Goal: Information Seeking & Learning: Find specific fact

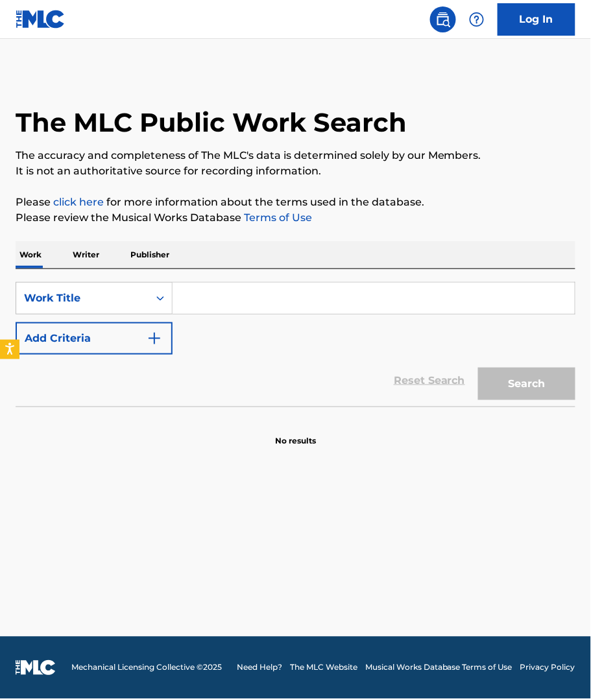
click at [195, 296] on input "Search Form" at bounding box center [374, 298] width 402 height 31
paste input "Hot For Teacher"
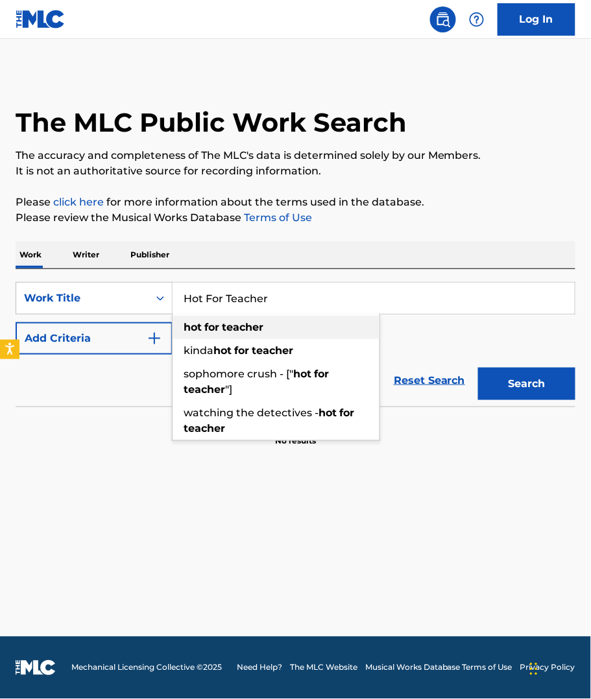
type input "Hot For Teacher"
click at [287, 326] on div "hot for teacher" at bounding box center [276, 327] width 207 height 23
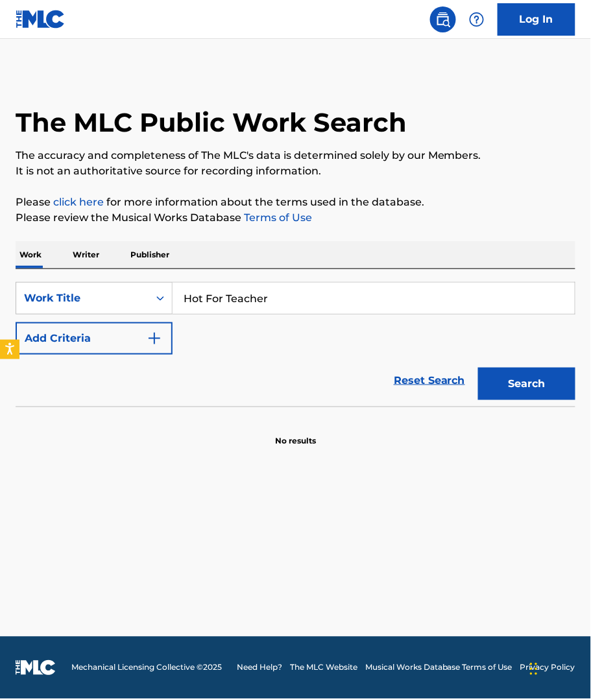
click at [156, 337] on img "Search Form" at bounding box center [155, 339] width 16 height 16
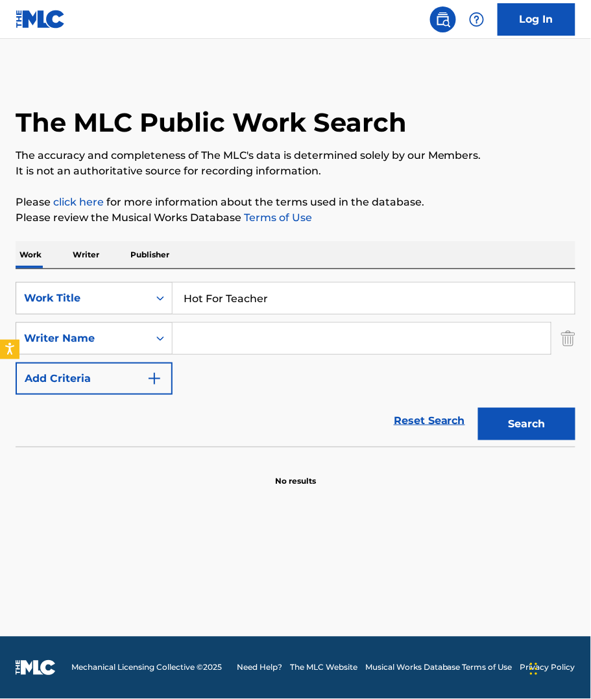
click at [217, 352] on input "Search Form" at bounding box center [362, 338] width 378 height 31
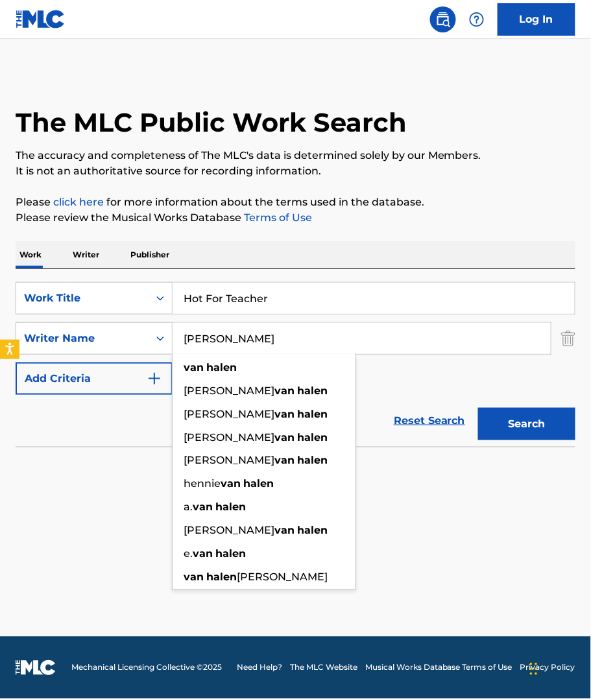
type input "[PERSON_NAME]"
click at [478, 408] on button "Search" at bounding box center [526, 424] width 97 height 32
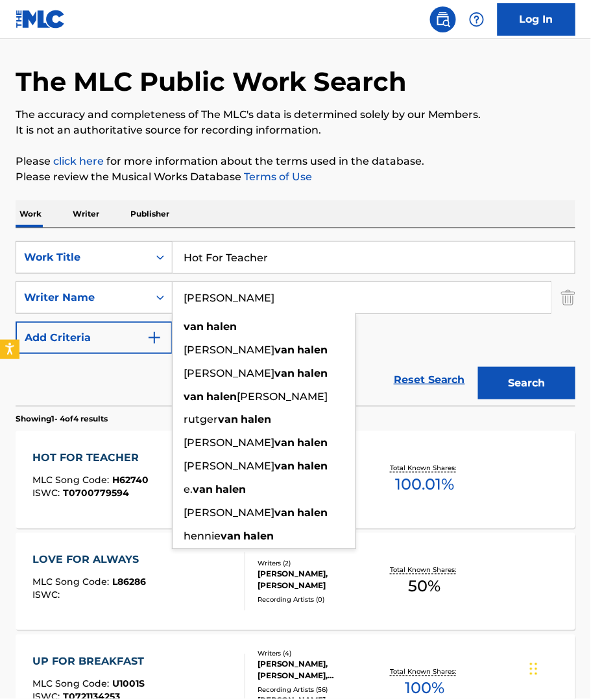
scroll to position [64, 0]
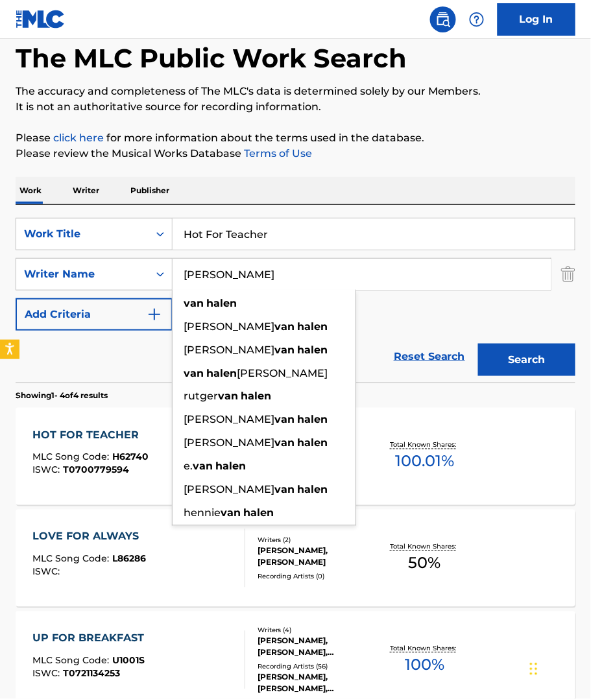
click at [126, 435] on div "HOT FOR TEACHER" at bounding box center [90, 436] width 116 height 16
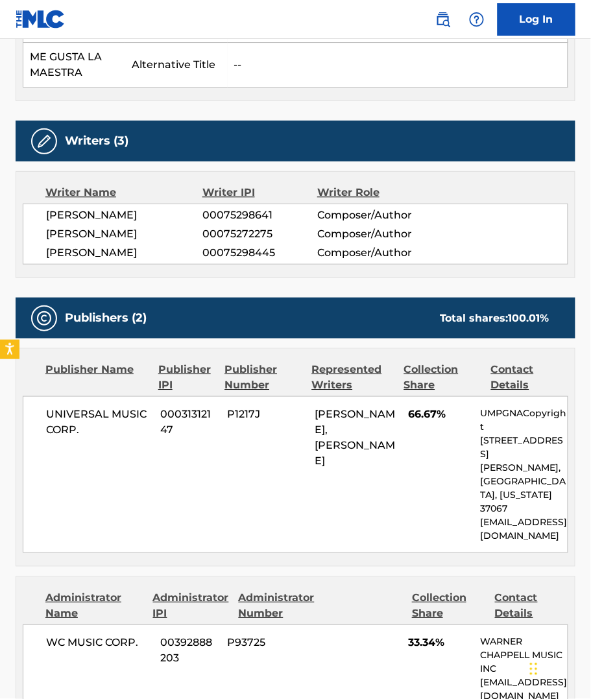
scroll to position [518, 0]
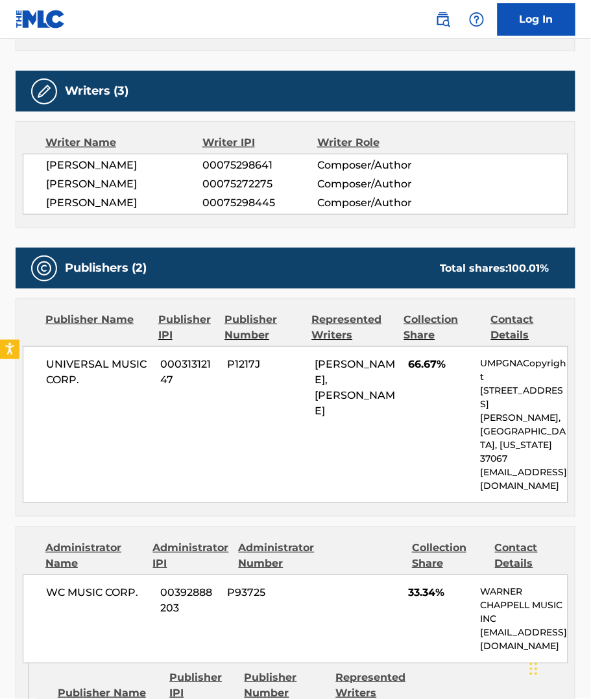
scroll to position [64, 0]
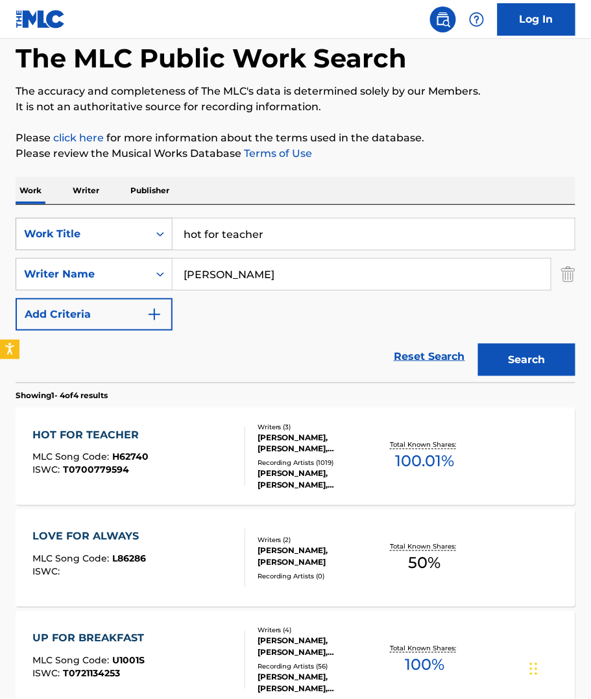
drag, startPoint x: 285, startPoint y: 237, endPoint x: 144, endPoint y: 231, distance: 141.5
click at [144, 231] on div "SearchWithCriteriae5541682-13d1-4eb5-9f86-d5b7973a324a Work Title hot for teach…" at bounding box center [296, 234] width 560 height 32
paste input "Jump"
type input "Jump"
click at [478, 344] on button "Search" at bounding box center [526, 360] width 97 height 32
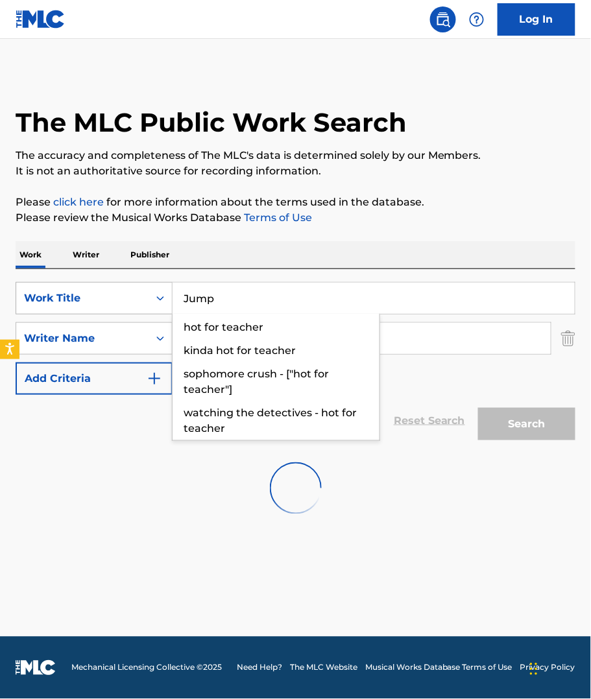
scroll to position [0, 0]
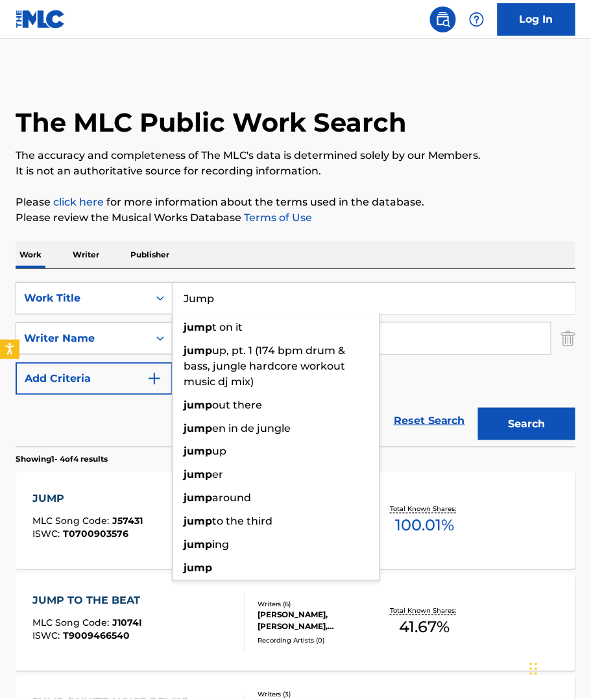
click at [431, 517] on span "100.01 %" at bounding box center [424, 525] width 59 height 23
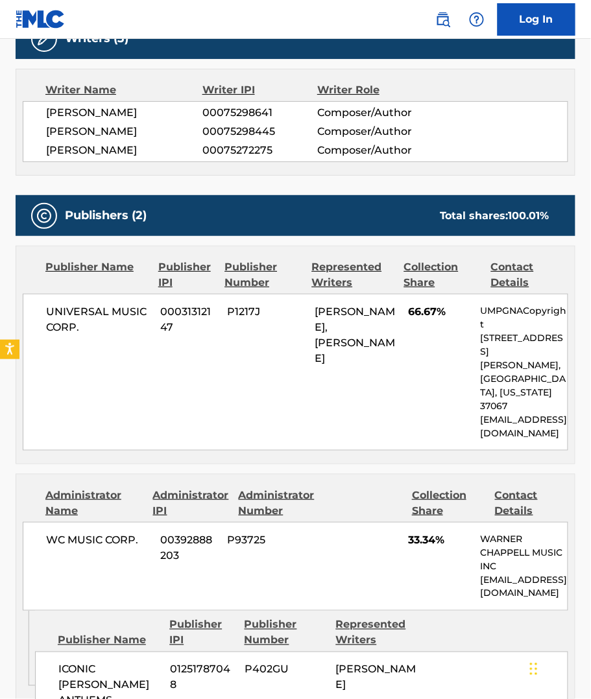
scroll to position [778, 0]
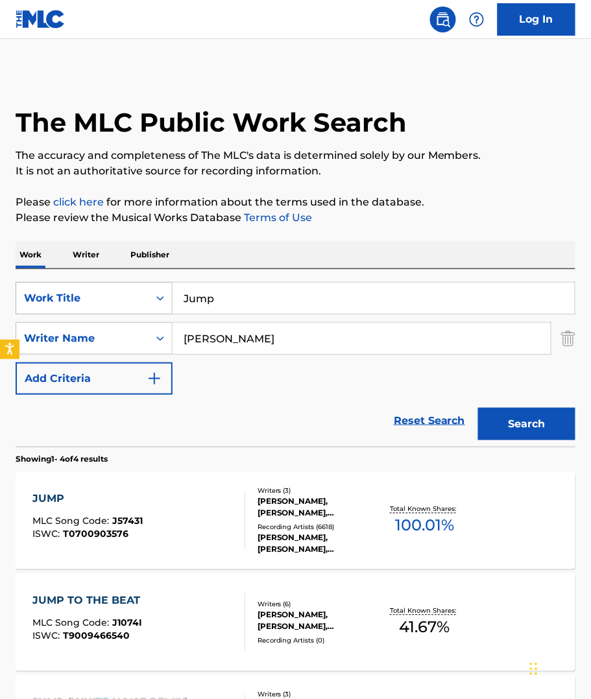
drag, startPoint x: 239, startPoint y: 299, endPoint x: 155, endPoint y: 299, distance: 83.7
click at [155, 299] on div "SearchWithCriteriae5541682-13d1-4eb5-9f86-d5b7973a324a Work Title Jump" at bounding box center [296, 298] width 560 height 32
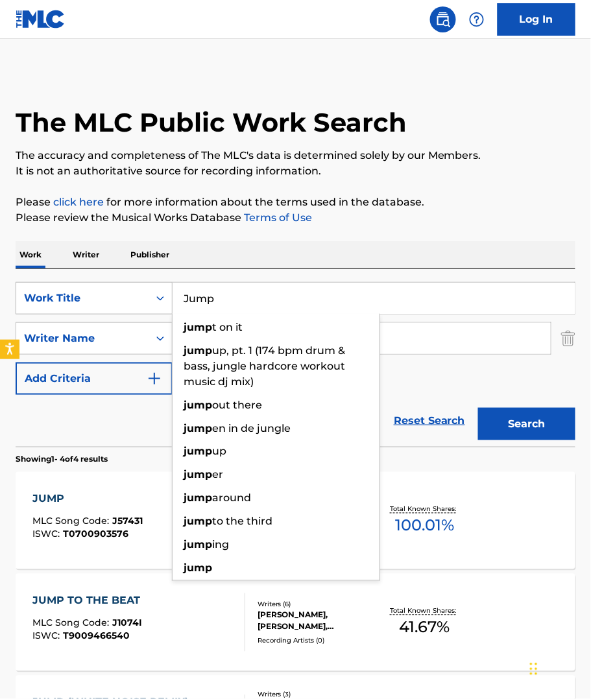
paste input "By The Way"
type input "By The Way"
drag, startPoint x: 357, startPoint y: 253, endPoint x: 340, endPoint y: 276, distance: 28.8
click at [357, 253] on div "Work Writer Publisher" at bounding box center [296, 254] width 560 height 27
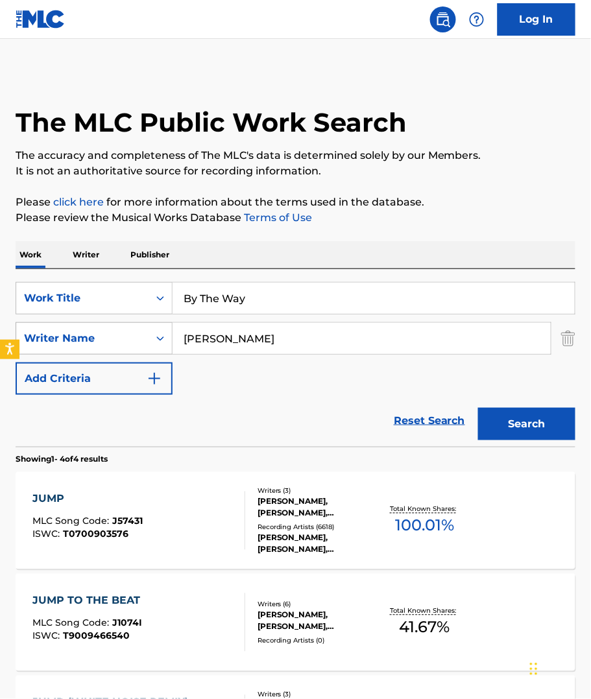
drag, startPoint x: 250, startPoint y: 337, endPoint x: 152, endPoint y: 348, distance: 99.2
click at [153, 348] on div "SearchWithCriteria3afa365c-9910-4b5f-b388-68f32a3089f5 Writer Name [PERSON_NAME]" at bounding box center [296, 338] width 560 height 32
type input "[PERSON_NAME]"
click at [478, 408] on button "Search" at bounding box center [526, 424] width 97 height 32
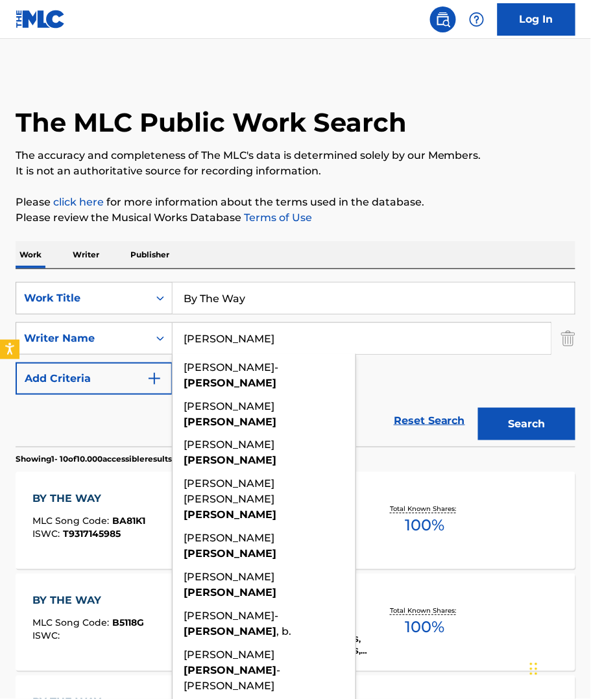
click at [102, 488] on div "BY THE WAY MLC Song Code : BA81K1 ISWC : T9317145985 Writers ( 1 ) [PERSON_NAME…" at bounding box center [296, 520] width 560 height 97
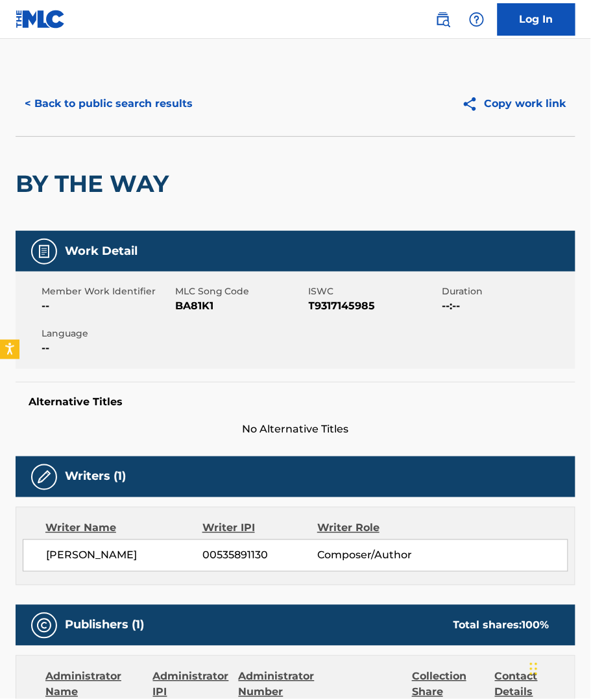
scroll to position [324, 0]
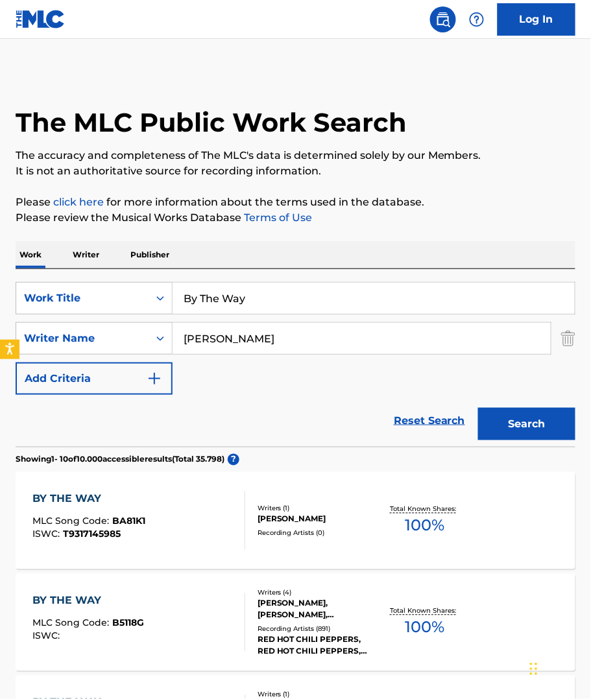
click at [428, 617] on span "100 %" at bounding box center [425, 627] width 40 height 23
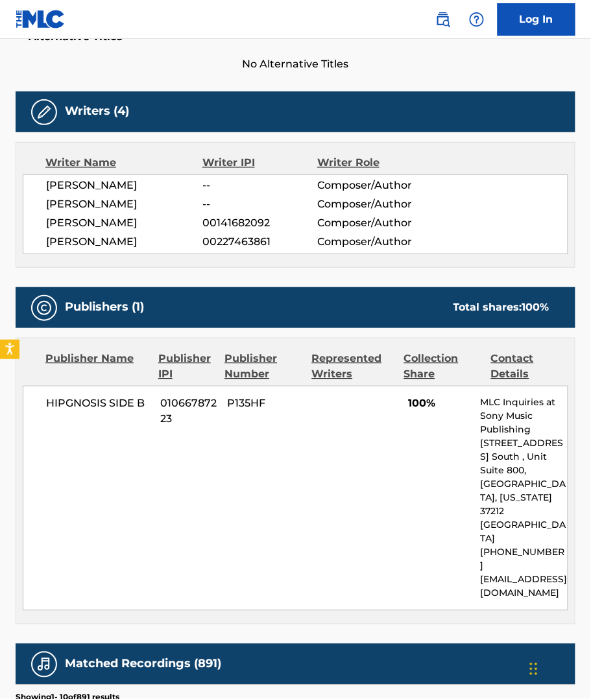
scroll to position [389, 0]
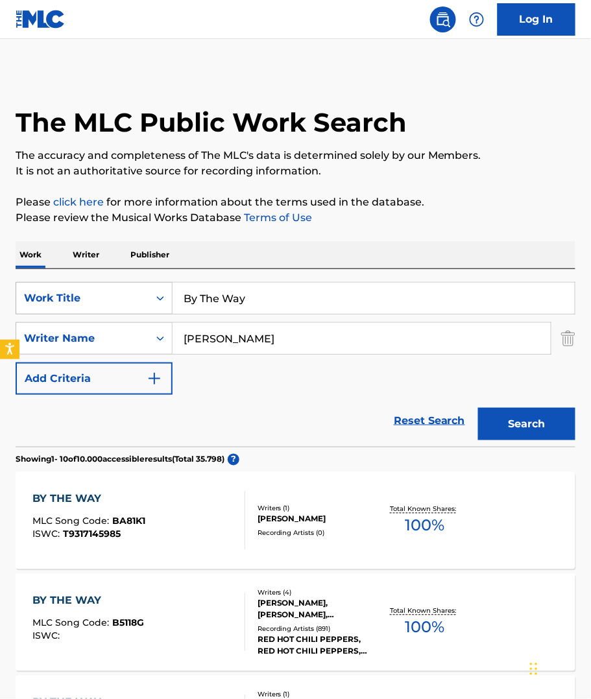
drag, startPoint x: 264, startPoint y: 300, endPoint x: 119, endPoint y: 296, distance: 145.4
click at [121, 298] on div "SearchWithCriteriae5541682-13d1-4eb5-9f86-d5b7973a324a Work Title By The Way" at bounding box center [296, 298] width 560 height 32
paste input "aba O'Rile"
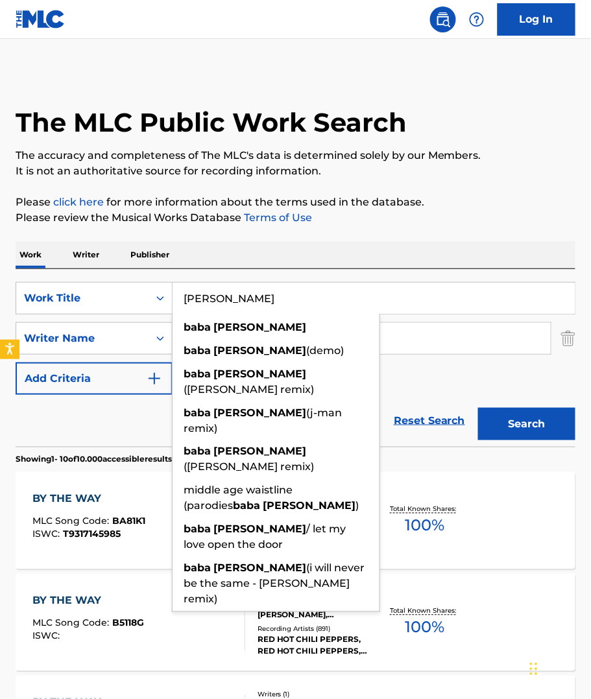
type input "[PERSON_NAME]"
click at [426, 249] on div "Work Writer Publisher" at bounding box center [296, 254] width 560 height 27
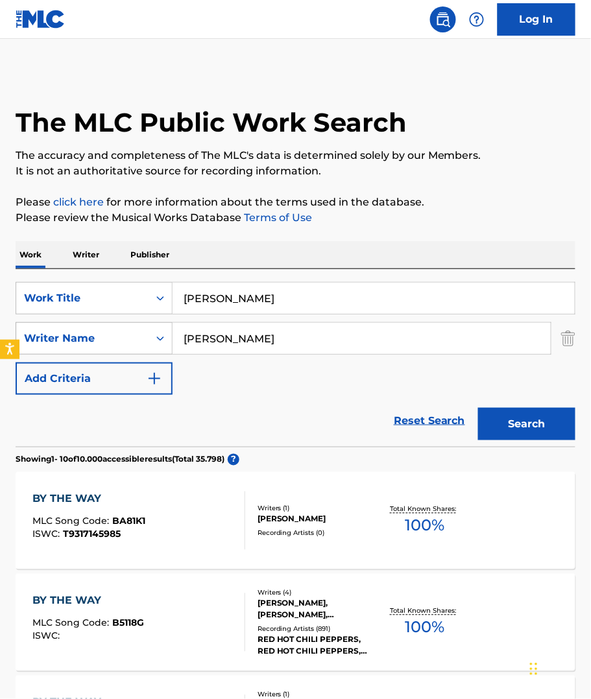
drag, startPoint x: 254, startPoint y: 332, endPoint x: 147, endPoint y: 335, distance: 107.1
click at [149, 336] on div "SearchWithCriteria3afa365c-9910-4b5f-b388-68f32a3089f5 Writer Name [PERSON_NAME]" at bounding box center [296, 338] width 560 height 32
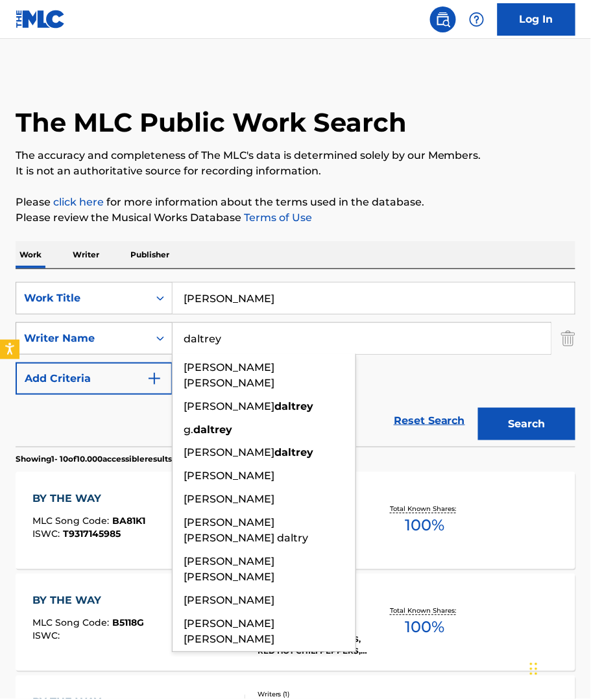
click at [478, 408] on button "Search" at bounding box center [526, 424] width 97 height 32
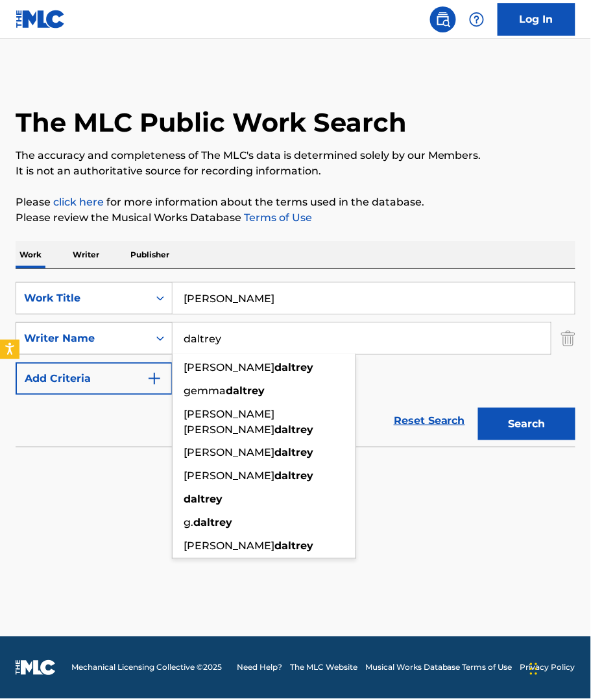
drag, startPoint x: 230, startPoint y: 339, endPoint x: 138, endPoint y: 341, distance: 92.1
click at [141, 342] on div "SearchWithCriteria3afa365c-9910-4b5f-b388-68f32a3089f5 Writer Name [PERSON_NAME…" at bounding box center [296, 338] width 560 height 32
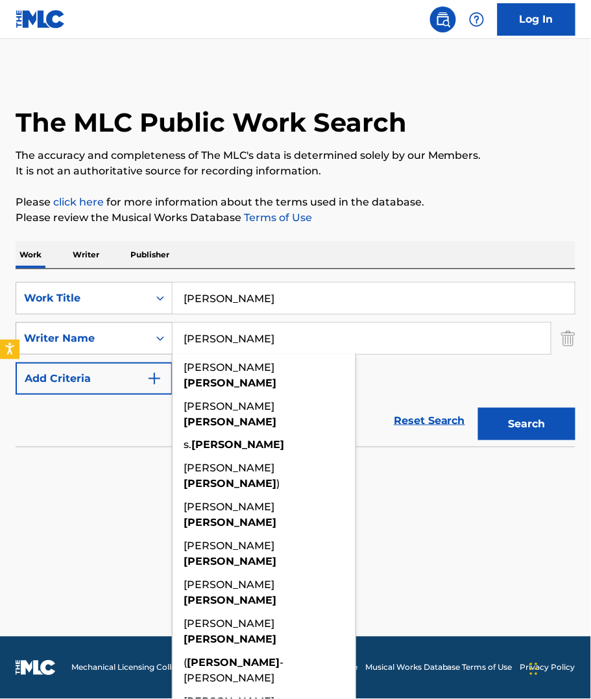
type input "[PERSON_NAME]"
click at [478, 408] on button "Search" at bounding box center [526, 424] width 97 height 32
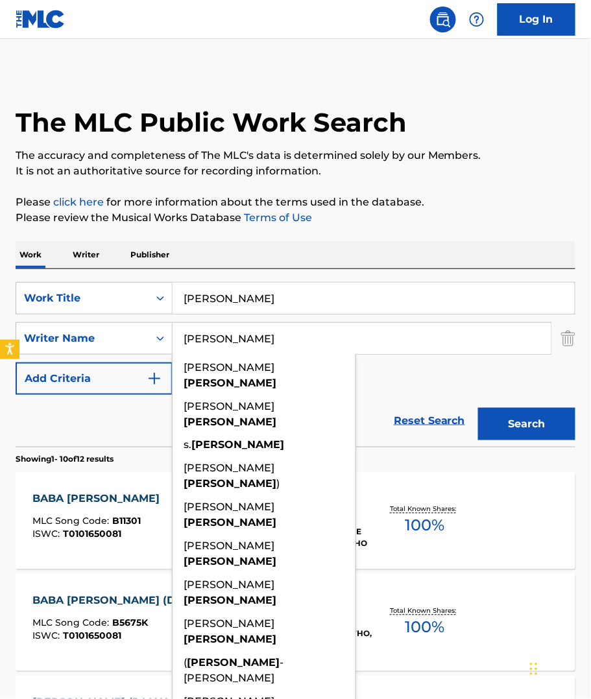
click at [95, 422] on div "Reset Search Search" at bounding box center [296, 421] width 560 height 52
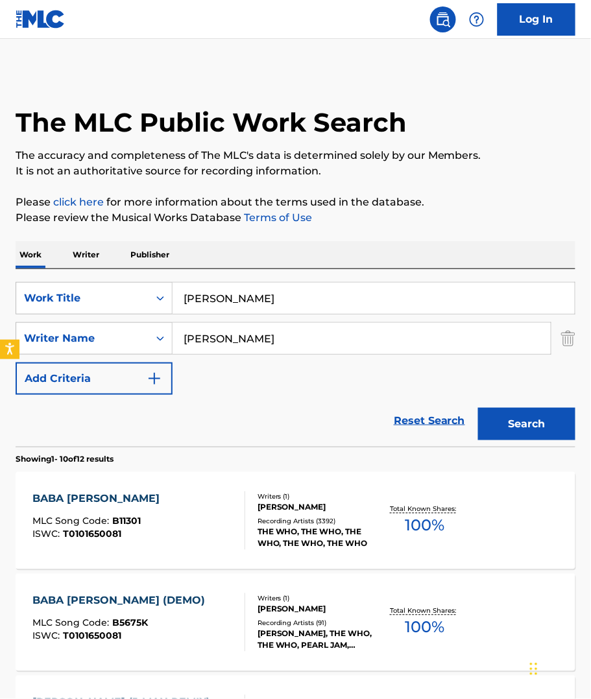
click at [285, 522] on div "Recording Artists ( 3392 )" at bounding box center [318, 522] width 121 height 10
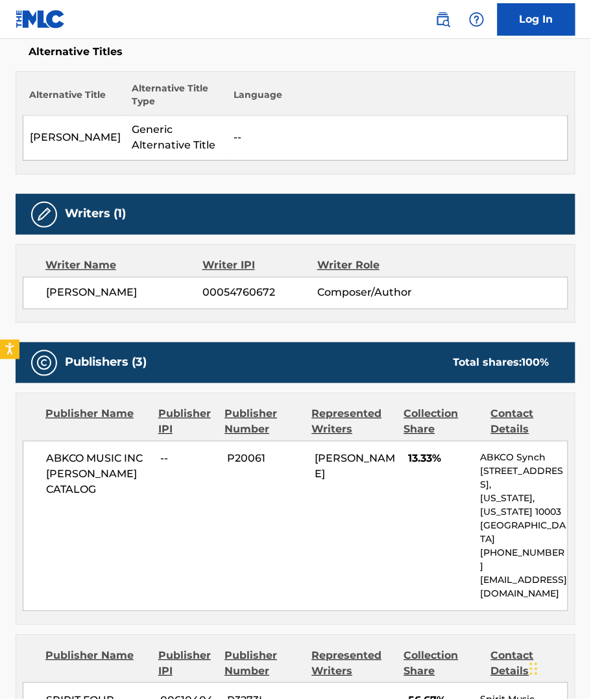
scroll to position [324, 0]
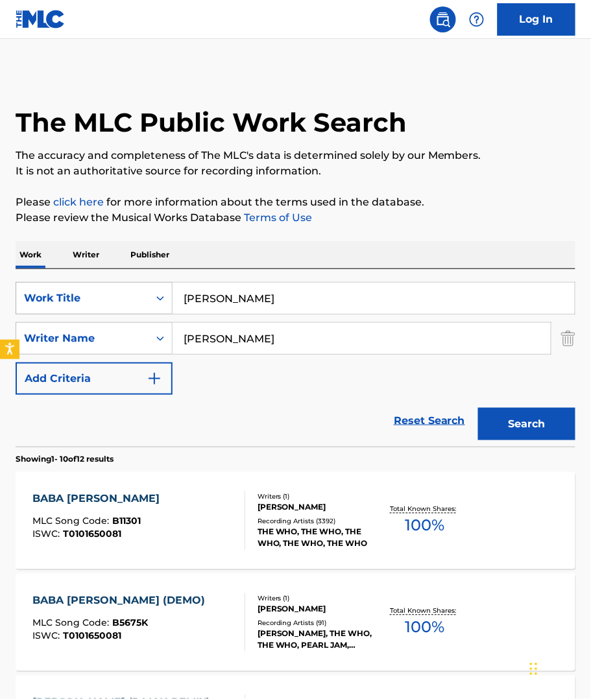
drag, startPoint x: 315, startPoint y: 298, endPoint x: 115, endPoint y: 287, distance: 200.1
click at [113, 288] on div "SearchWithCriteriae5541682-13d1-4eb5-9f86-d5b7973a324a Work Title [PERSON_NAME]" at bounding box center [296, 298] width 560 height 32
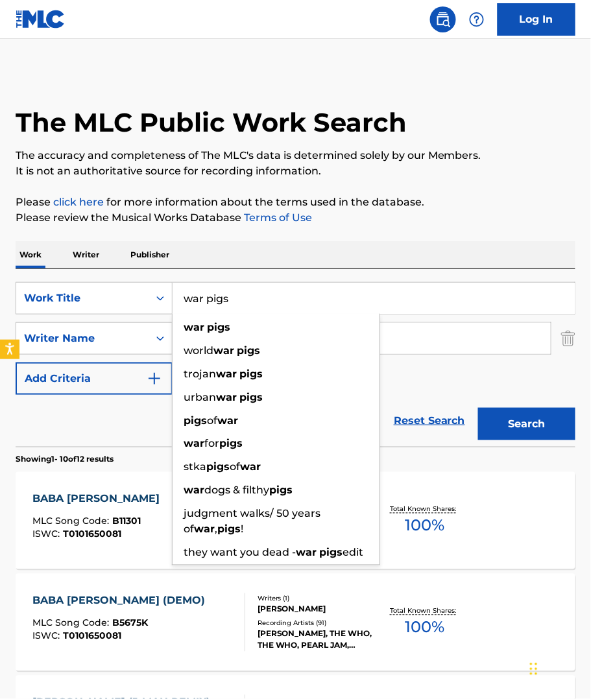
type input "war pigs"
drag, startPoint x: 224, startPoint y: 251, endPoint x: 247, endPoint y: 303, distance: 56.6
click at [225, 251] on div "Work Writer Publisher" at bounding box center [296, 254] width 560 height 27
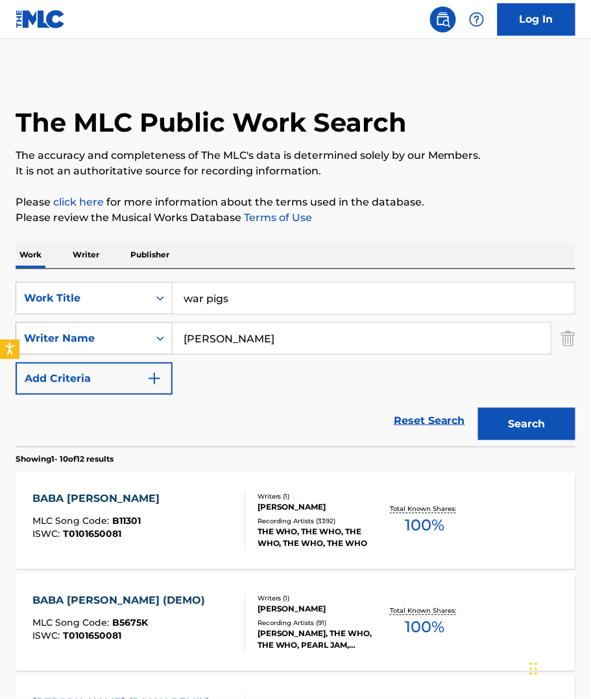
drag, startPoint x: 252, startPoint y: 341, endPoint x: 144, endPoint y: 340, distance: 108.3
click at [144, 340] on div "SearchWithCriteria3afa365c-9910-4b5f-b388-68f32a3089f5 Writer Name [PERSON_NAME]" at bounding box center [296, 338] width 560 height 32
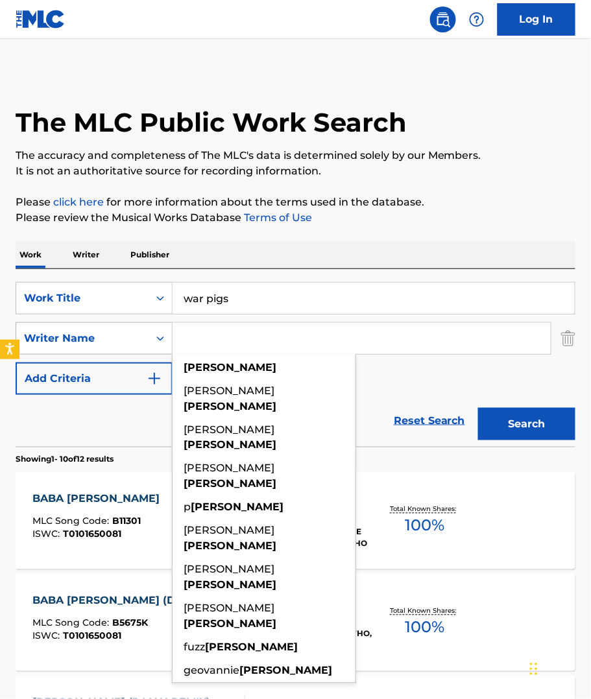
click at [478, 408] on button "Search" at bounding box center [526, 424] width 97 height 32
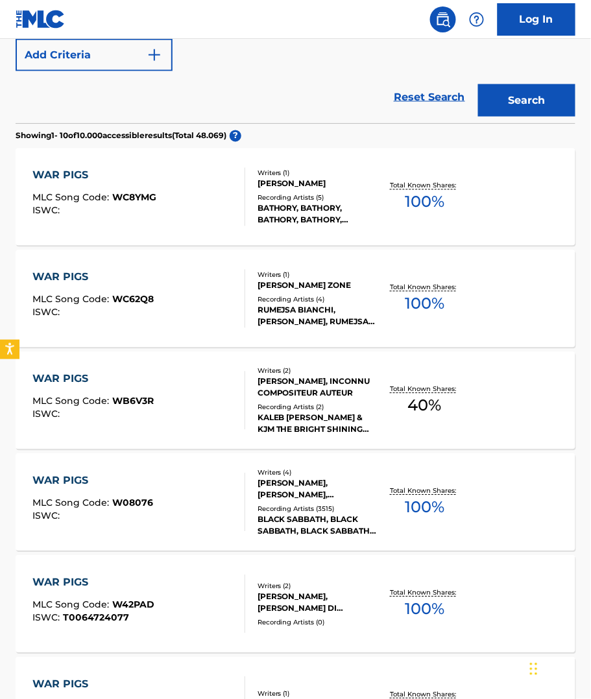
scroll to position [454, 0]
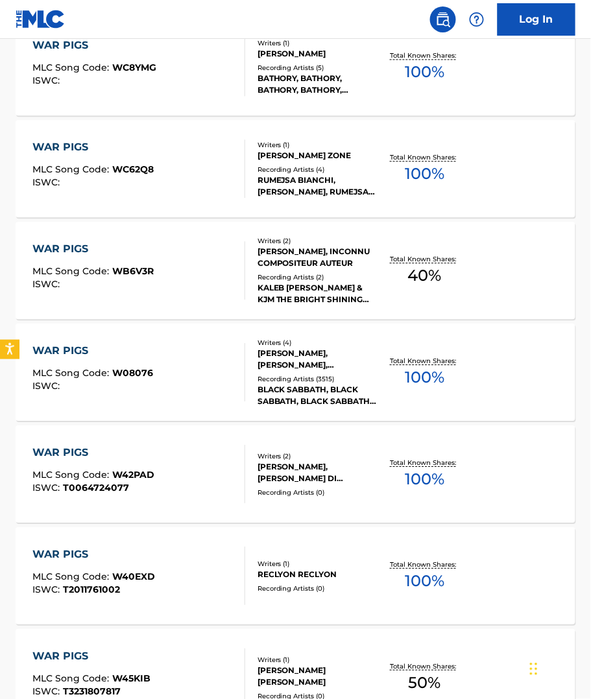
click at [428, 373] on span "100 %" at bounding box center [425, 377] width 40 height 23
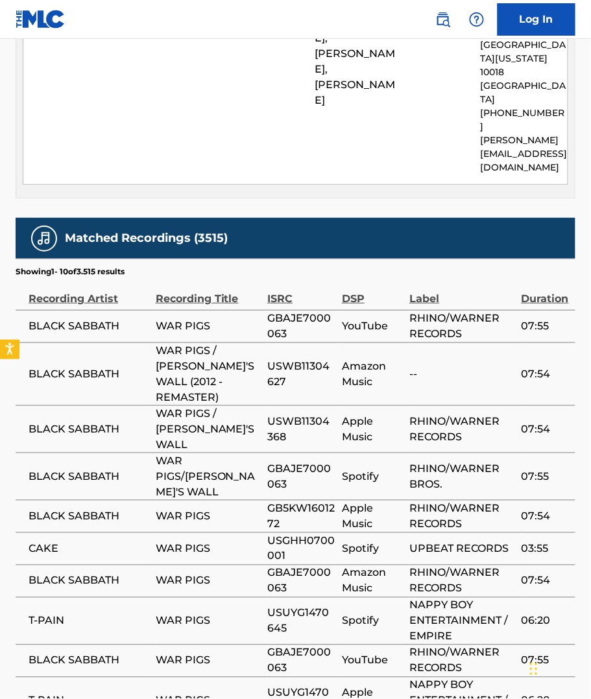
scroll to position [778, 0]
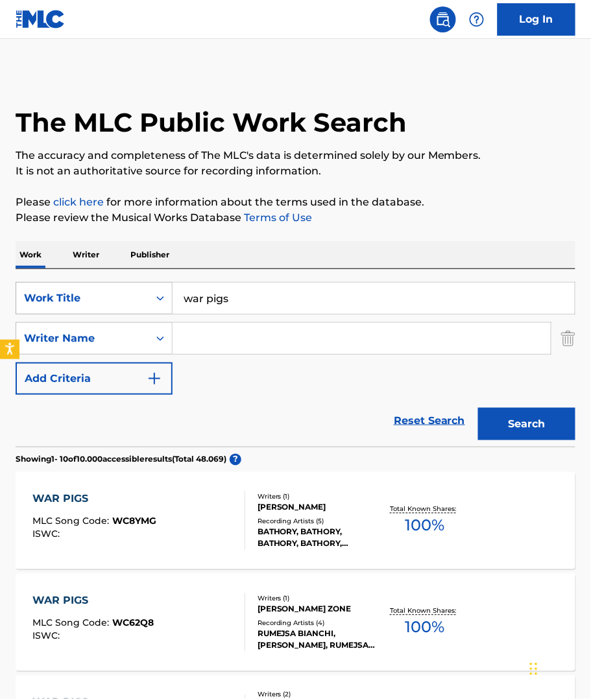
drag, startPoint x: 243, startPoint y: 293, endPoint x: 158, endPoint y: 299, distance: 84.5
click at [158, 299] on div "SearchWithCriteriae5541682-13d1-4eb5-9f86-d5b7973a324a Work Title war pigs" at bounding box center [296, 298] width 560 height 32
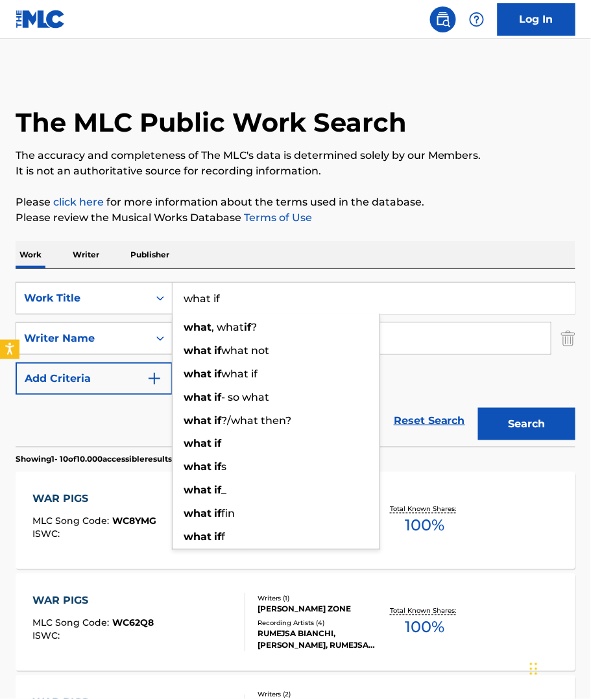
type input "what if"
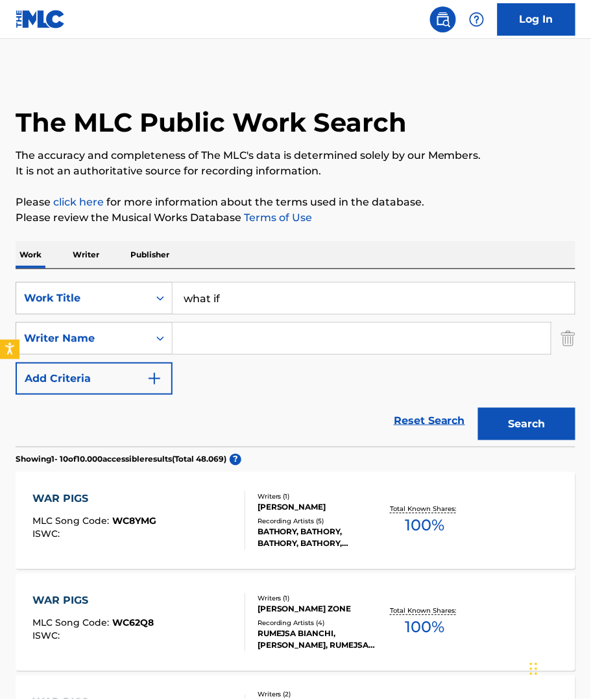
click at [241, 337] on input "Search Form" at bounding box center [362, 338] width 378 height 31
click at [478, 408] on button "Search" at bounding box center [526, 424] width 97 height 32
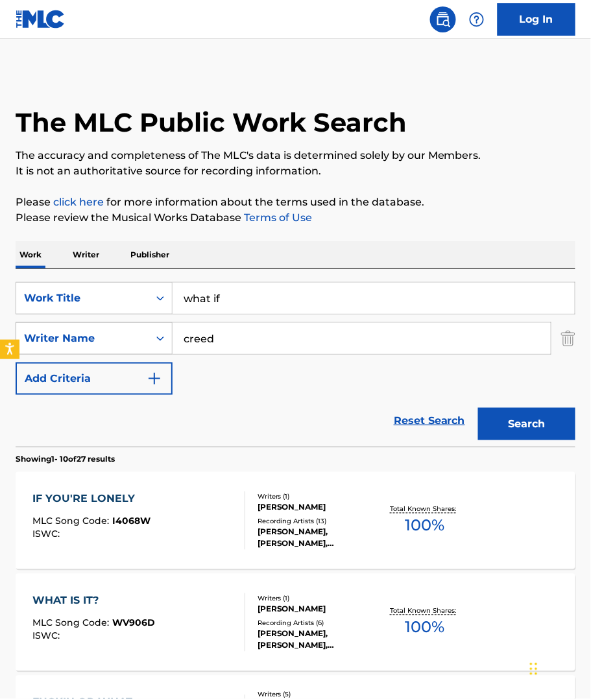
drag, startPoint x: 239, startPoint y: 341, endPoint x: 144, endPoint y: 344, distance: 94.8
click at [144, 344] on div "SearchWithCriteria3afa365c-9910-4b5f-b388-68f32a3089f5 Writer Name creed" at bounding box center [296, 338] width 560 height 32
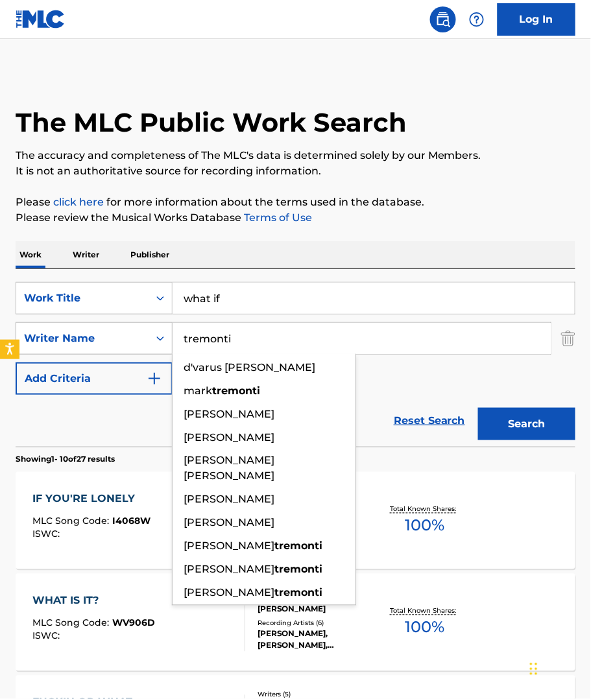
type input "tremonti"
click at [478, 408] on button "Search" at bounding box center [526, 424] width 97 height 32
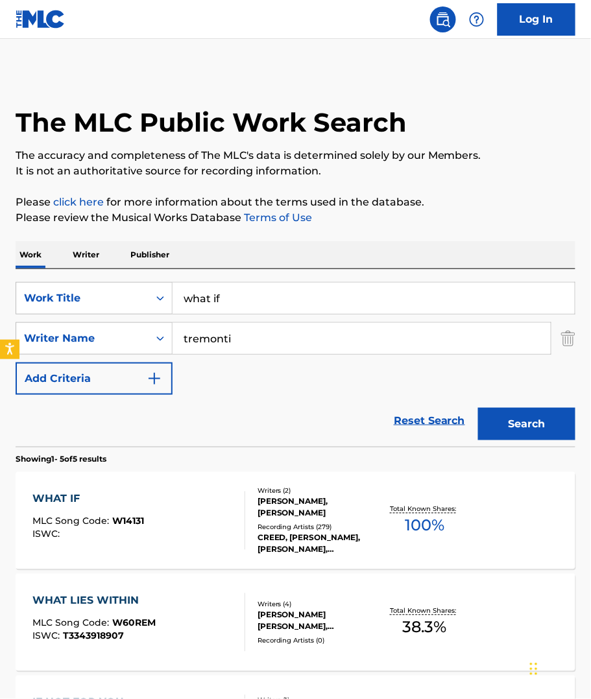
click at [436, 524] on span "100 %" at bounding box center [425, 525] width 40 height 23
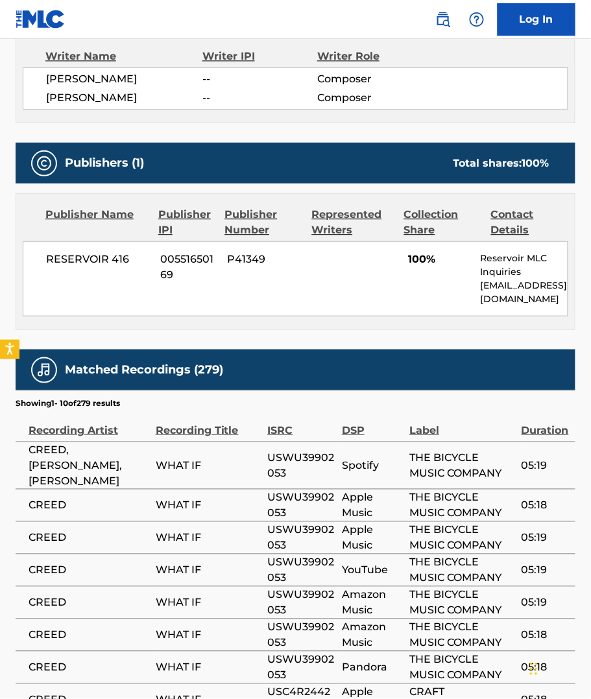
scroll to position [583, 0]
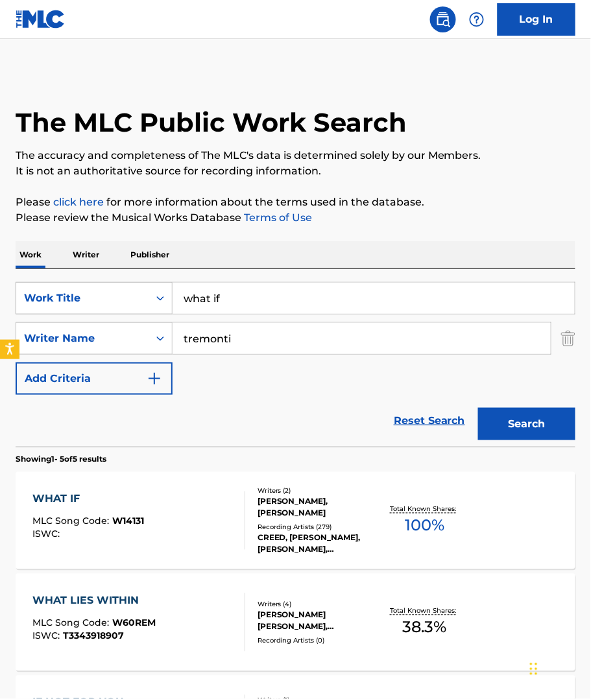
drag, startPoint x: 251, startPoint y: 301, endPoint x: 127, endPoint y: 296, distance: 124.0
click at [127, 296] on div "SearchWithCriteriae5541682-13d1-4eb5-9f86-d5b7973a324a Work Title what if" at bounding box center [296, 298] width 560 height 32
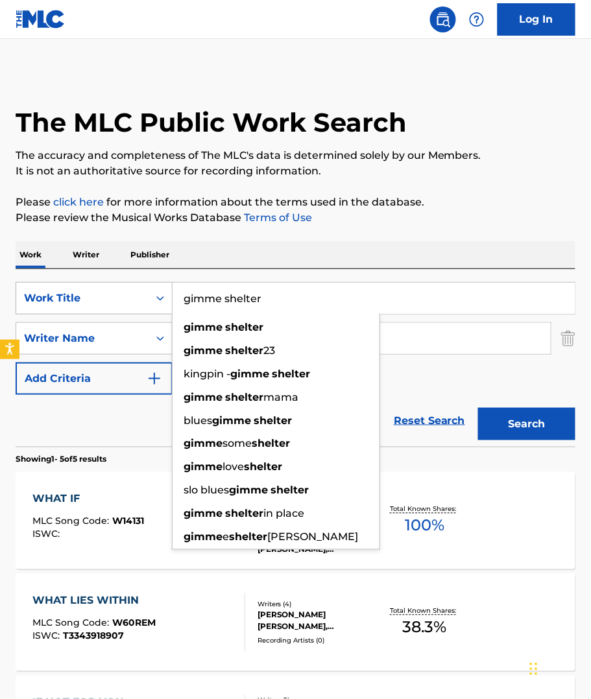
type input "gimme shelter"
click at [478, 408] on button "Search" at bounding box center [526, 424] width 97 height 32
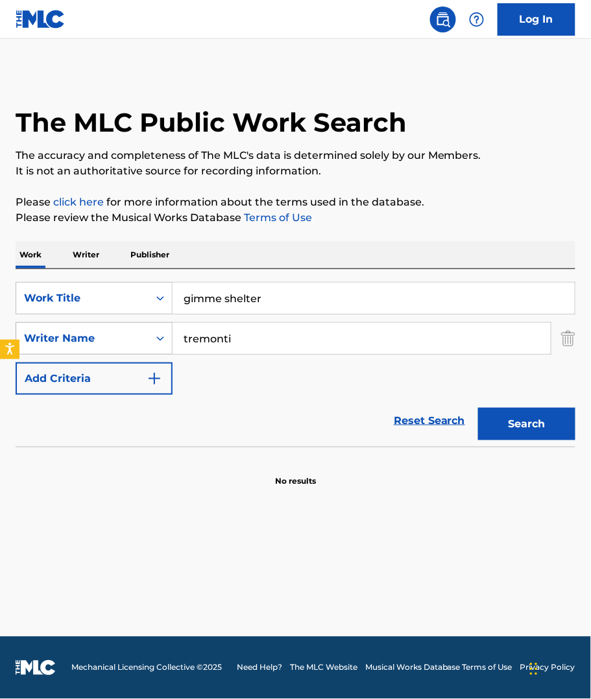
drag, startPoint x: 226, startPoint y: 337, endPoint x: 134, endPoint y: 330, distance: 91.8
click at [136, 330] on div "SearchWithCriteria3afa365c-9910-4b5f-b388-68f32a3089f5 Writer Name tremonti" at bounding box center [296, 338] width 560 height 32
click at [478, 408] on button "Search" at bounding box center [526, 424] width 97 height 32
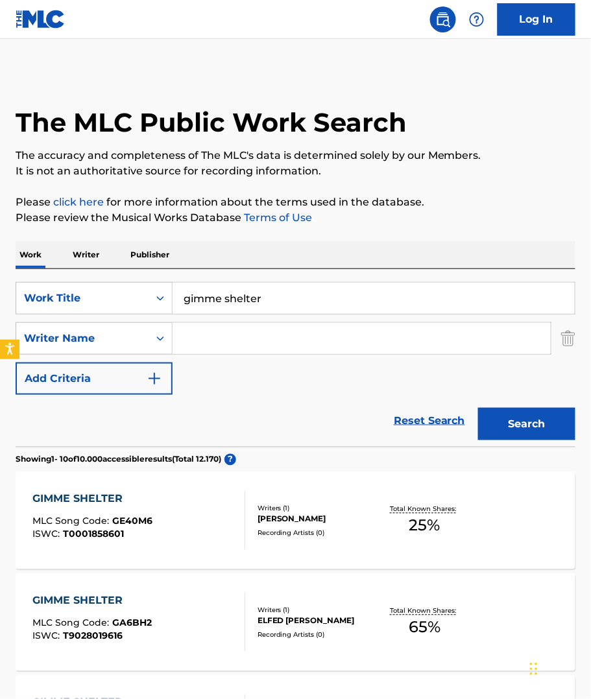
click at [301, 338] on input "Search Form" at bounding box center [362, 338] width 378 height 31
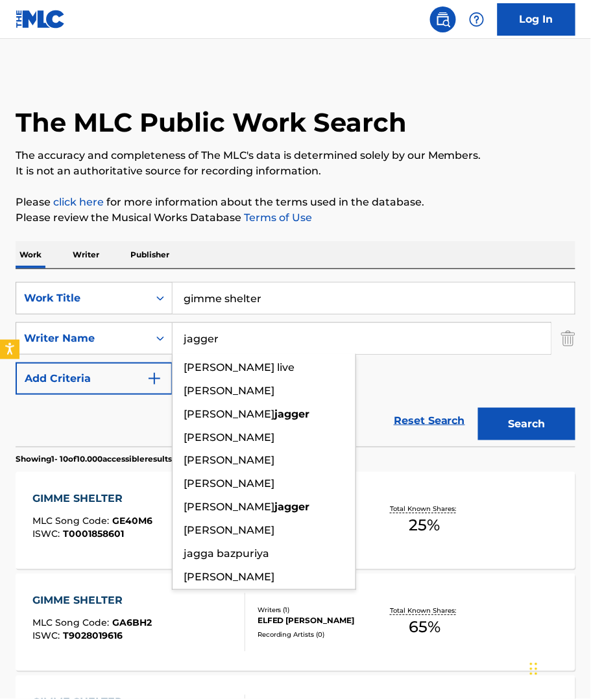
type input "jagger"
click at [478, 408] on button "Search" at bounding box center [526, 424] width 97 height 32
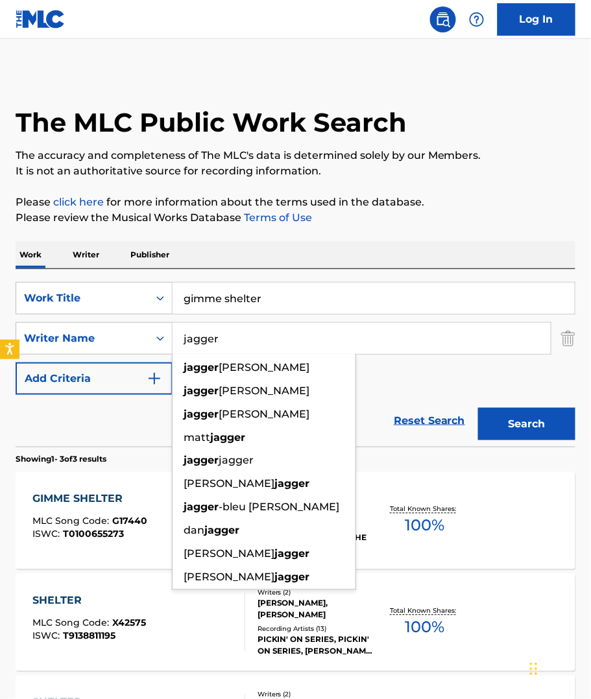
click at [54, 407] on div "Reset Search Search" at bounding box center [296, 421] width 560 height 52
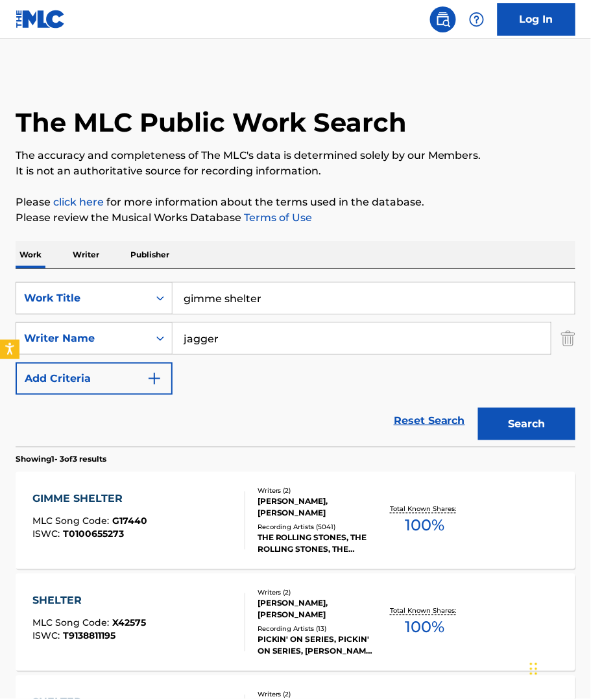
click at [449, 520] on div "Total Known Shares: 100 %" at bounding box center [424, 521] width 93 height 40
drag, startPoint x: 269, startPoint y: 306, endPoint x: 93, endPoint y: 291, distance: 175.8
click at [102, 300] on div "SearchWithCriteriae5541682-13d1-4eb5-9f86-d5b7973a324a Work Title gimme shelter" at bounding box center [296, 298] width 560 height 32
paste input "Ace Of Spades"
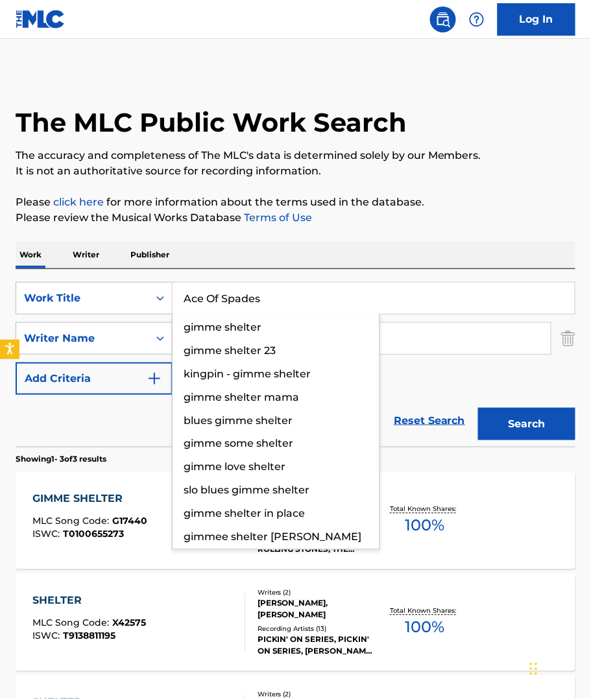
type input "Ace Of Spades"
click at [390, 258] on div "Work Writer Publisher" at bounding box center [296, 254] width 560 height 27
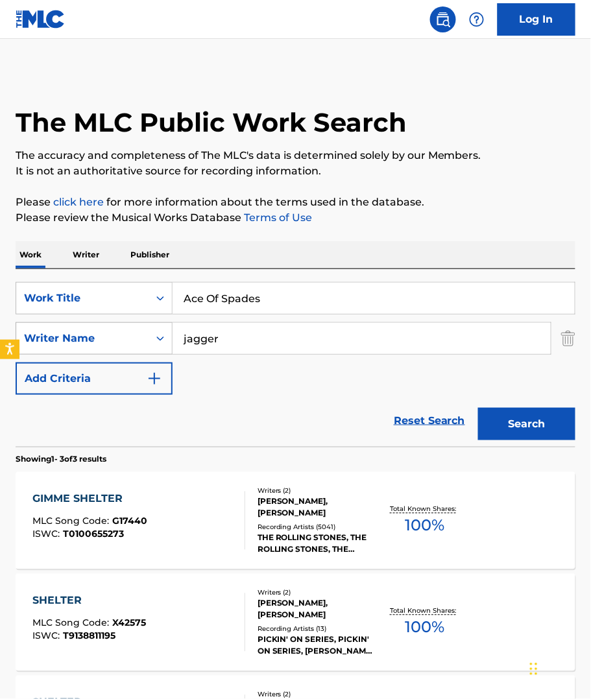
drag, startPoint x: 254, startPoint y: 347, endPoint x: 136, endPoint y: 339, distance: 119.0
click at [139, 344] on div "SearchWithCriteria3afa365c-9910-4b5f-b388-68f32a3089f5 Writer Name [PERSON_NAME]" at bounding box center [296, 338] width 560 height 32
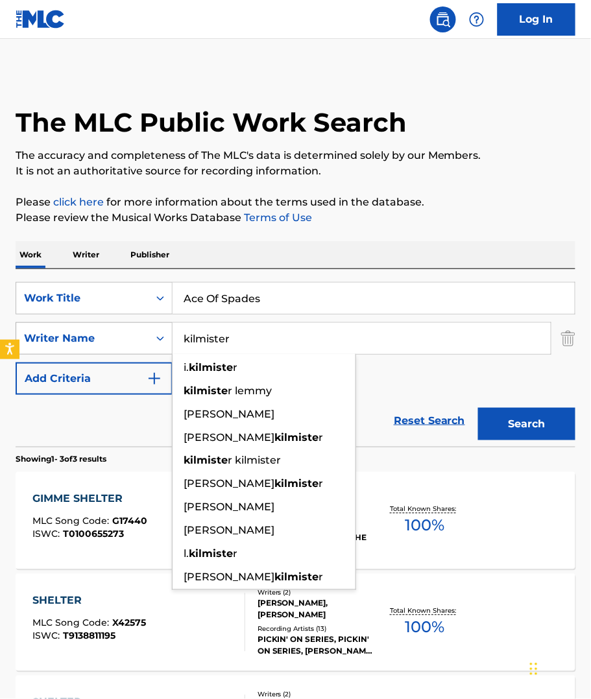
type input "kilmister"
click at [478, 408] on button "Search" at bounding box center [526, 424] width 97 height 32
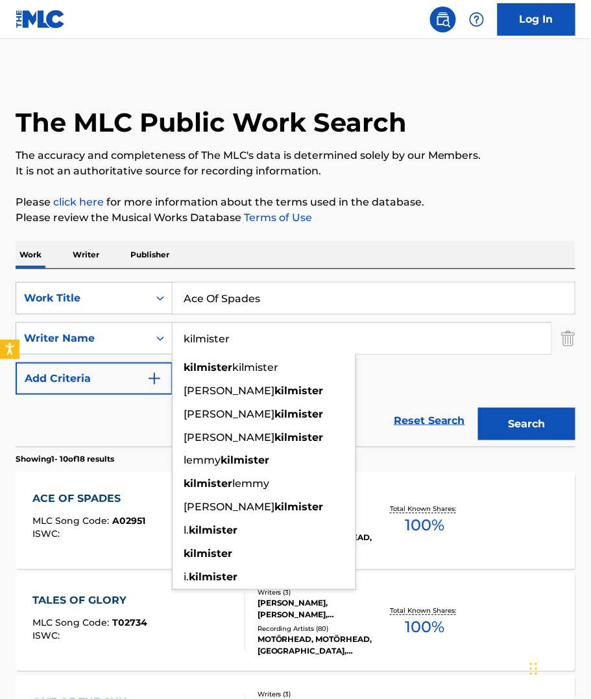
click at [86, 427] on div "Reset Search Search" at bounding box center [296, 421] width 560 height 52
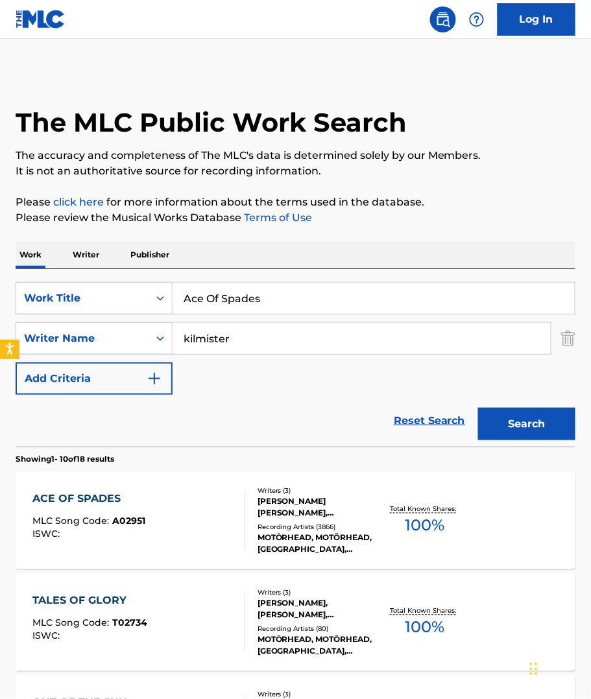
click at [432, 523] on span "100 %" at bounding box center [425, 525] width 40 height 23
drag, startPoint x: 267, startPoint y: 306, endPoint x: 141, endPoint y: 293, distance: 127.2
click at [143, 296] on div "SearchWithCriteriae5541682-13d1-4eb5-9f86-d5b7973a324a Work Title Ace Of Spades" at bounding box center [296, 298] width 560 height 32
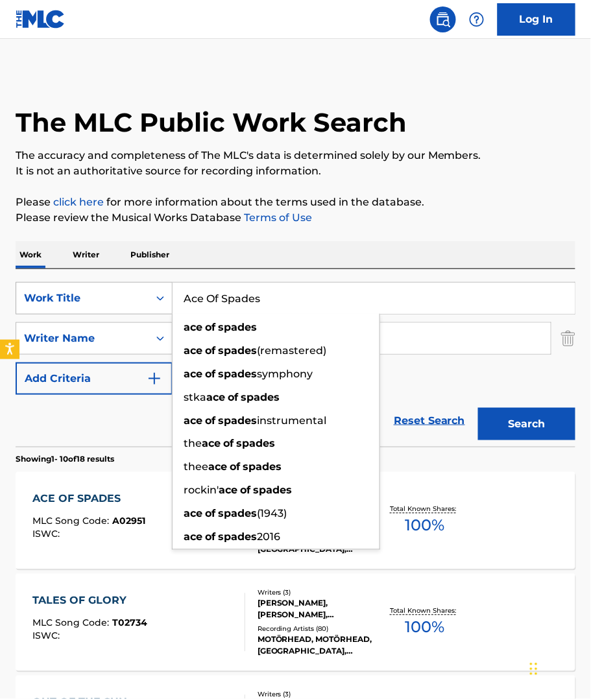
paste input "50 Ways To Leave Your Lover"
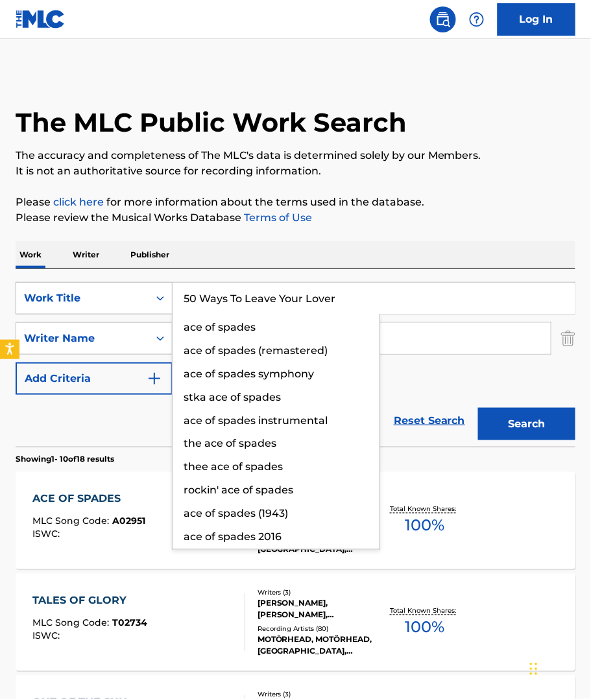
type input "50 Ways To Leave Your Lover"
click at [478, 408] on button "Search" at bounding box center [526, 424] width 97 height 32
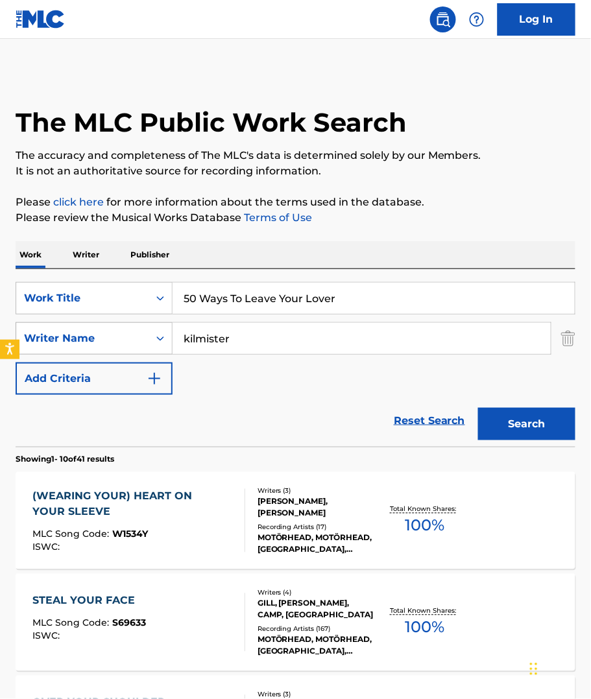
drag, startPoint x: 247, startPoint y: 339, endPoint x: 144, endPoint y: 336, distance: 103.2
click at [144, 336] on div "SearchWithCriteria3afa365c-9910-4b5f-b388-68f32a3089f5 Writer Name kilmister" at bounding box center [296, 338] width 560 height 32
click at [478, 408] on button "Search" at bounding box center [526, 424] width 97 height 32
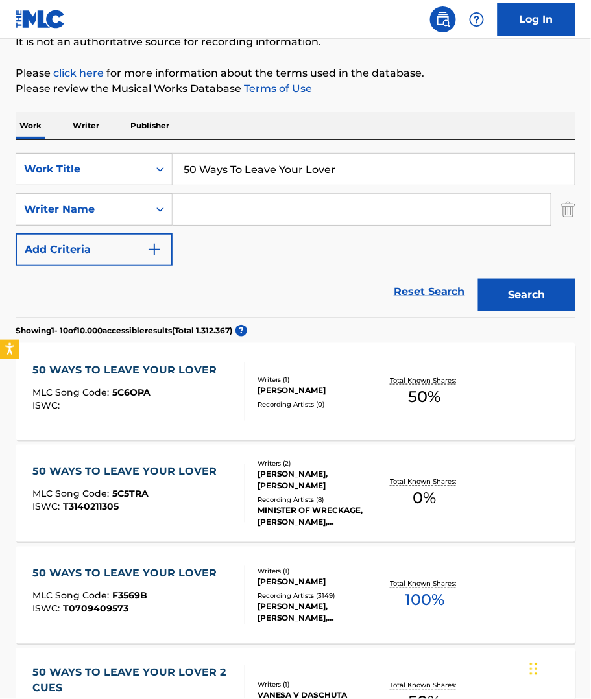
scroll to position [389, 0]
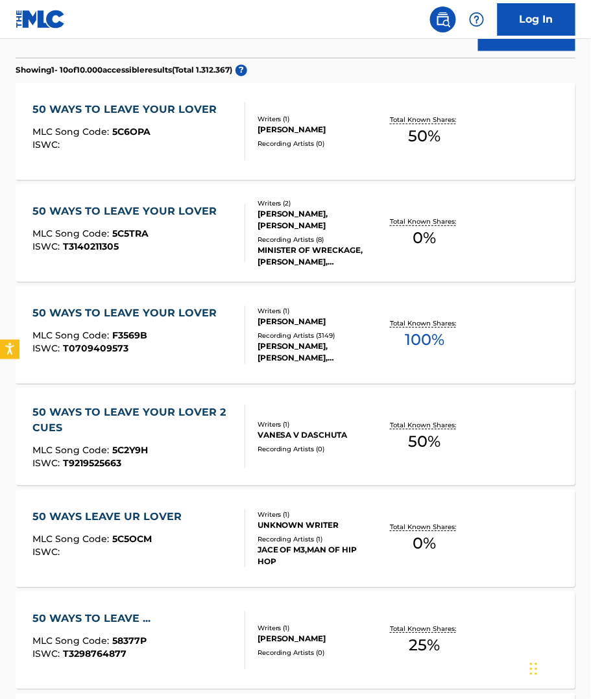
click at [422, 337] on span "100 %" at bounding box center [425, 340] width 40 height 23
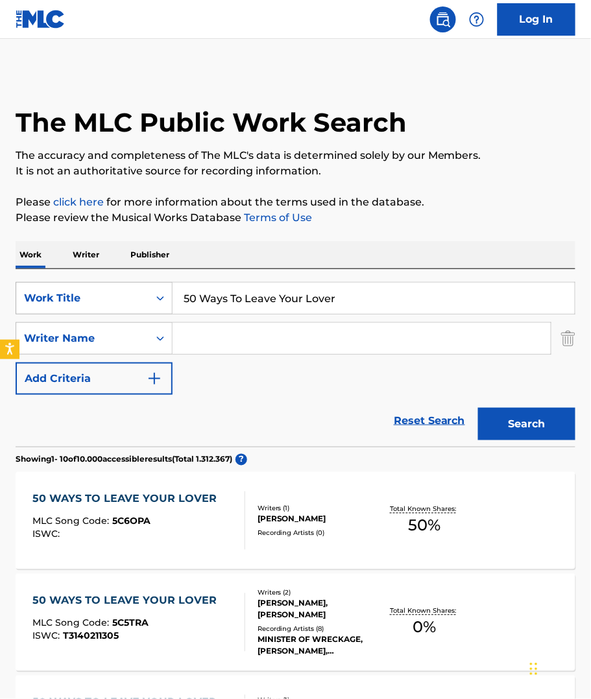
drag, startPoint x: 358, startPoint y: 295, endPoint x: 112, endPoint y: 292, distance: 246.5
click at [112, 292] on div "SearchWithCriteriae5541682-13d1-4eb5-9f86-d5b7973a324a Work Title 50 Ways To Le…" at bounding box center [296, 298] width 560 height 32
paste input "Shake Your Body (Down To The Ground)"
type input "Shake Your Body (Down To The Ground)"
click at [478, 408] on button "Search" at bounding box center [526, 424] width 97 height 32
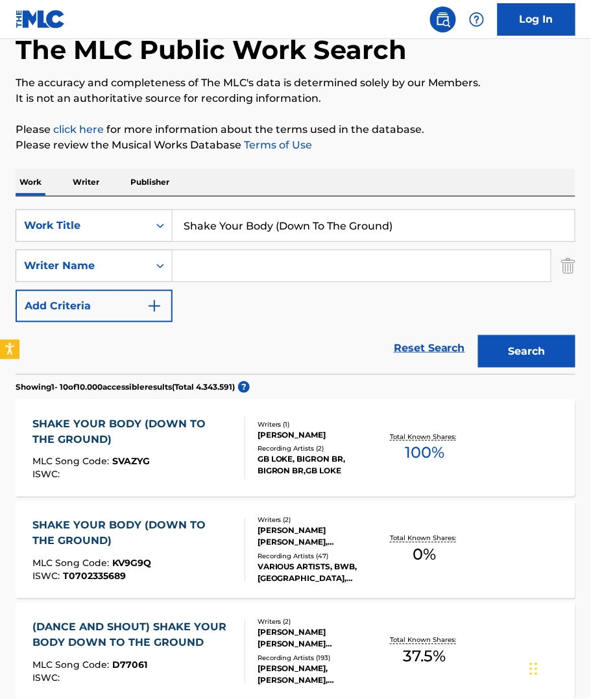
scroll to position [195, 0]
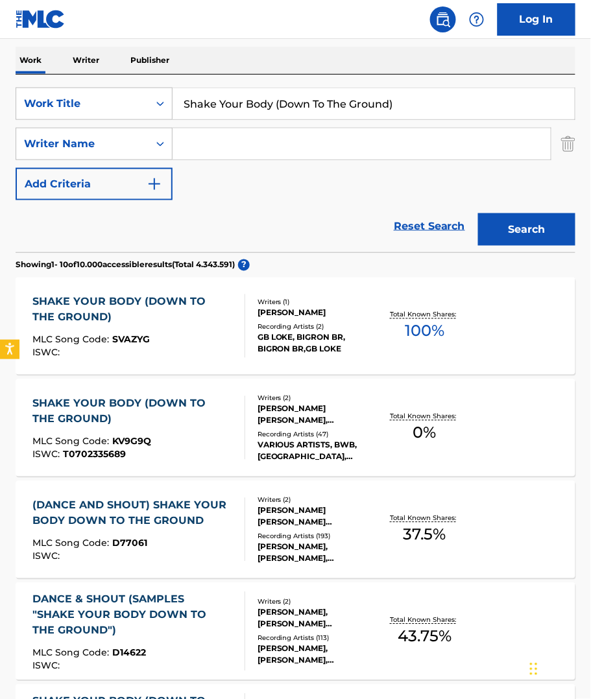
click at [215, 138] on input "Search Form" at bounding box center [362, 143] width 378 height 31
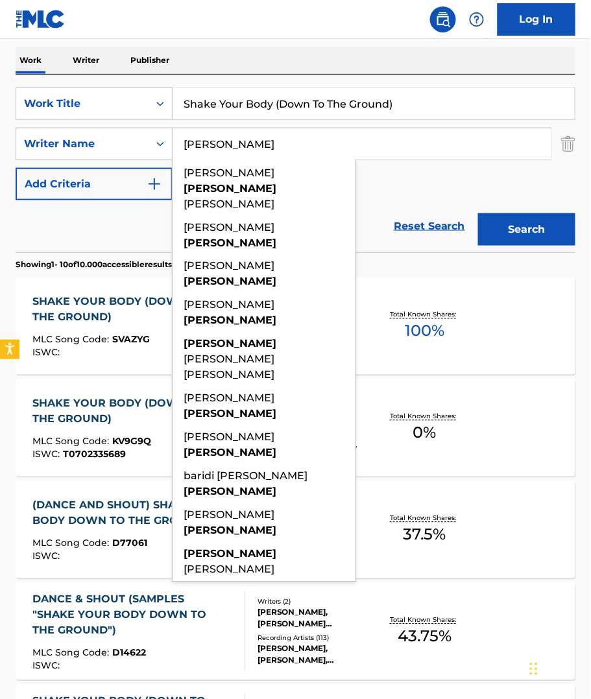
click at [478, 213] on button "Search" at bounding box center [526, 229] width 97 height 32
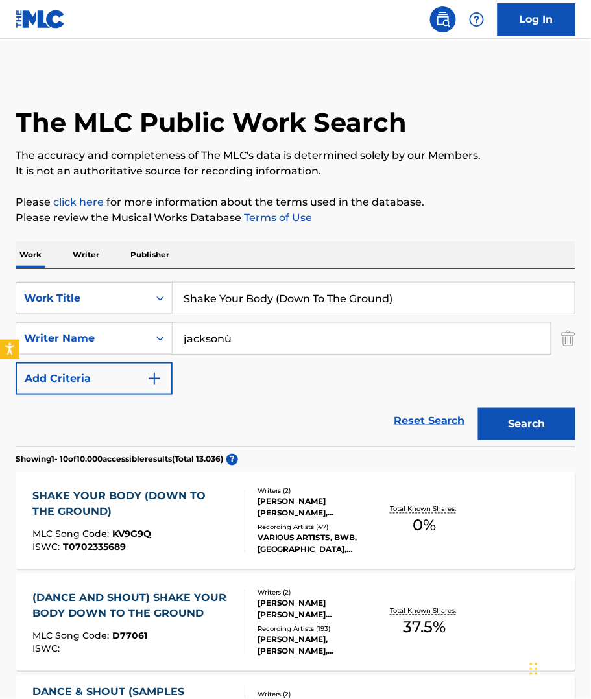
type input "[PERSON_NAME]"
click at [478, 408] on button "Search" at bounding box center [526, 424] width 97 height 32
click at [498, 243] on div "Work Writer Publisher" at bounding box center [296, 254] width 560 height 27
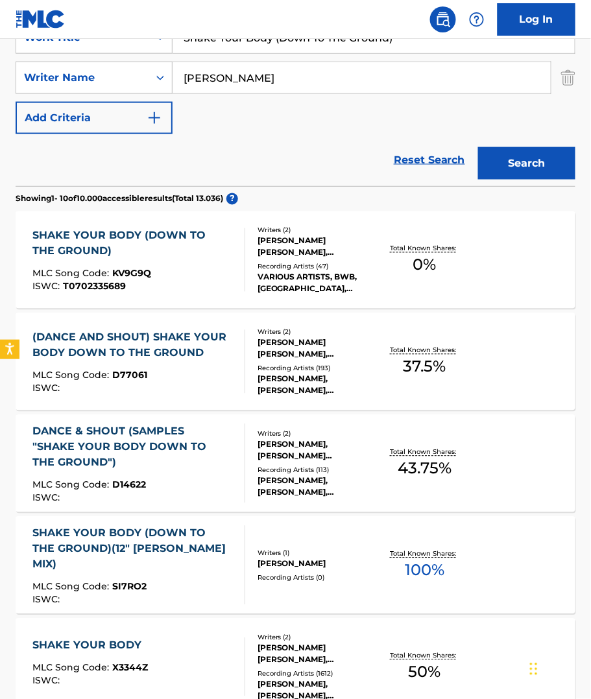
scroll to position [389, 0]
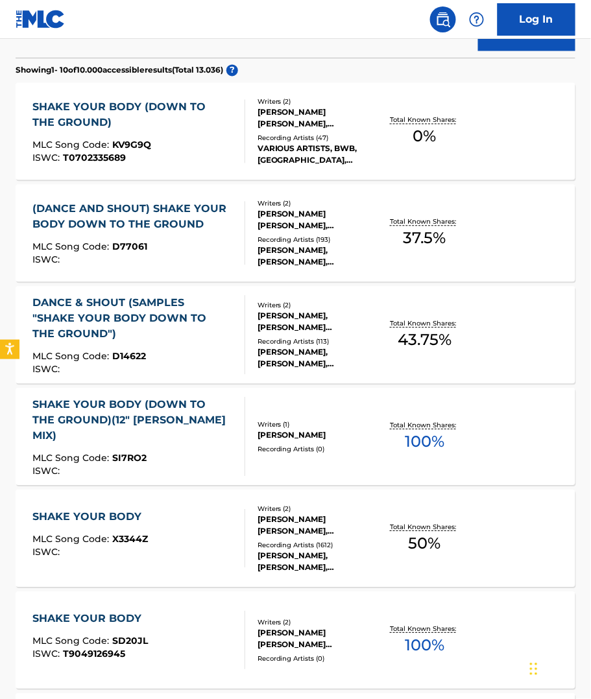
click at [307, 527] on div "[PERSON_NAME] [PERSON_NAME], [PERSON_NAME]" at bounding box center [318, 525] width 121 height 23
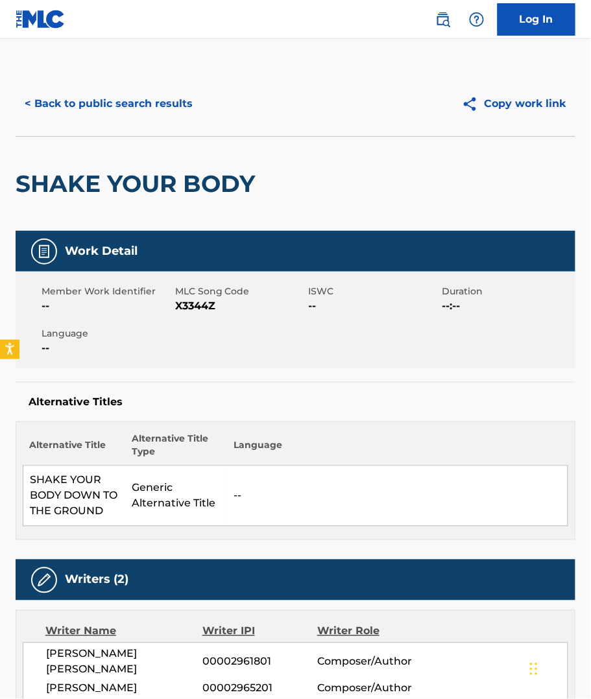
scroll to position [324, 0]
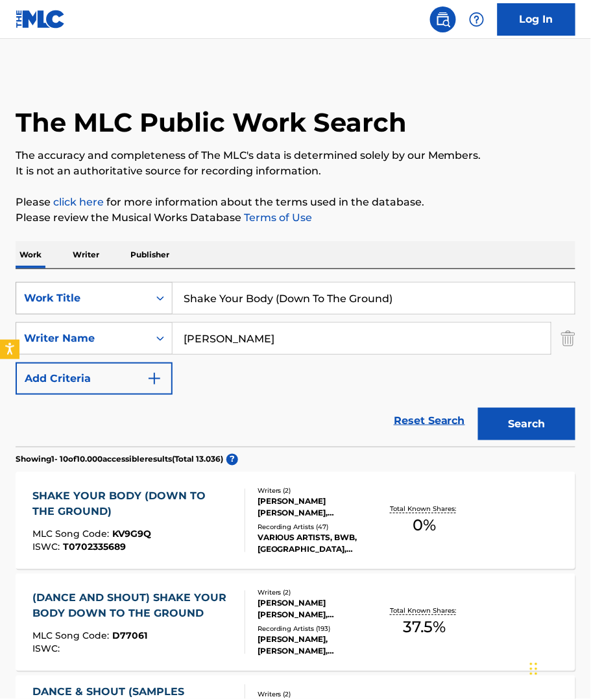
drag, startPoint x: 457, startPoint y: 282, endPoint x: 167, endPoint y: 292, distance: 290.2
click at [167, 293] on div "SearchWithCriteriae5541682-13d1-4eb5-9f86-d5b7973a324a Work Title Shake Your Bo…" at bounding box center [296, 298] width 560 height 32
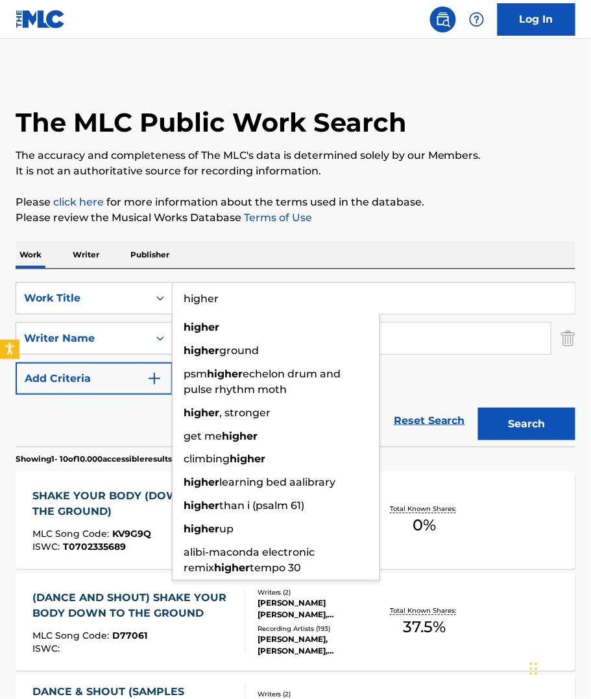
click at [210, 304] on input "higher" at bounding box center [374, 298] width 402 height 31
type input "higher"
click at [218, 325] on strong "higher" at bounding box center [202, 327] width 36 height 12
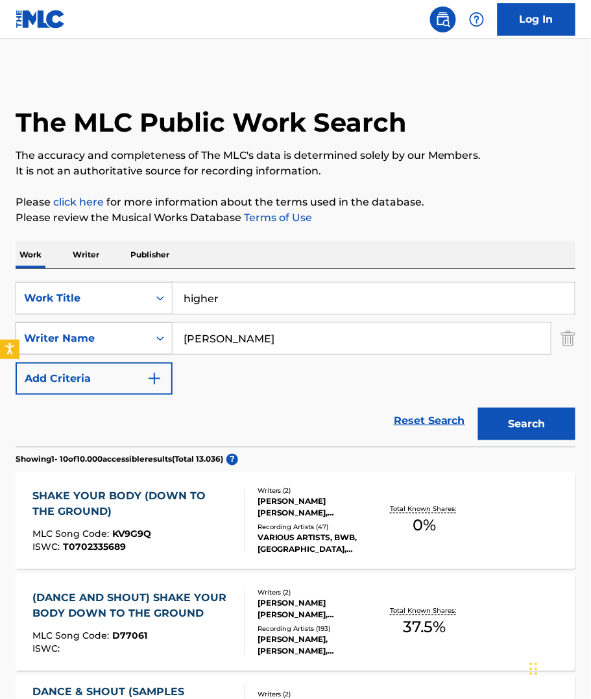
drag, startPoint x: 200, startPoint y: 341, endPoint x: 156, endPoint y: 341, distance: 43.5
click at [156, 341] on div "SearchWithCriteria3afa365c-9910-4b5f-b388-68f32a3089f5 Writer Name [PERSON_NAME]" at bounding box center [296, 338] width 560 height 32
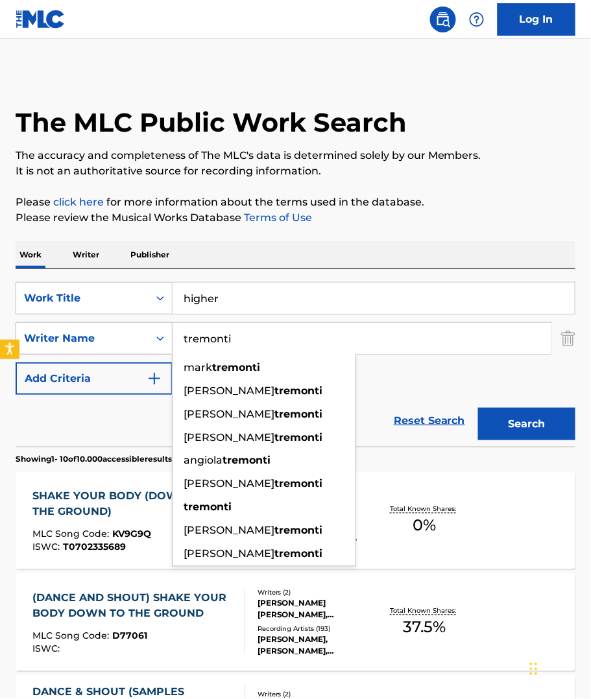
type input "tremonti"
click at [478, 408] on button "Search" at bounding box center [526, 424] width 97 height 32
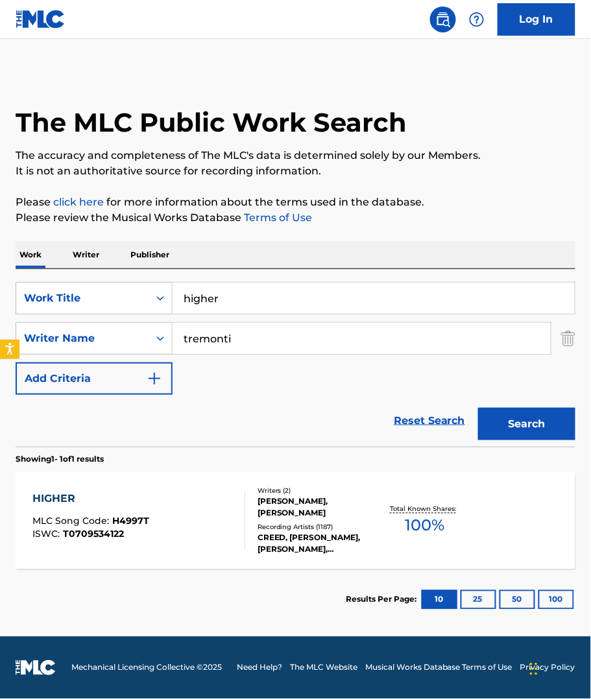
click at [420, 520] on span "100 %" at bounding box center [425, 525] width 40 height 23
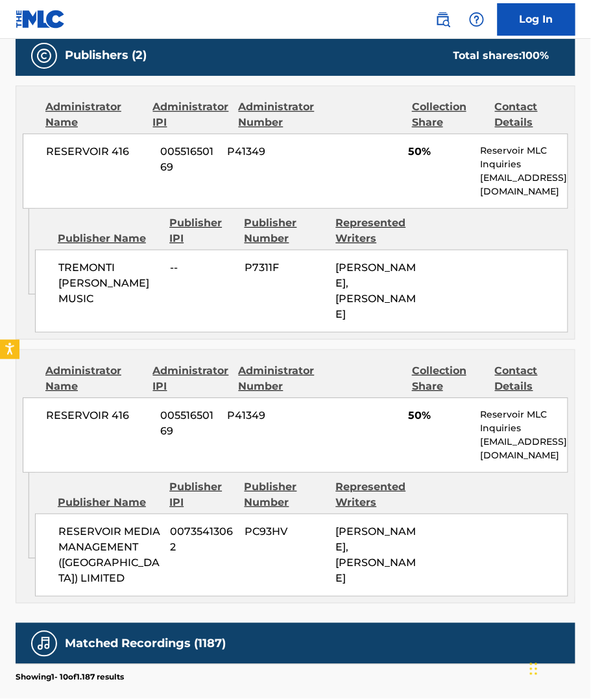
scroll to position [583, 0]
